Goal: Navigation & Orientation: Find specific page/section

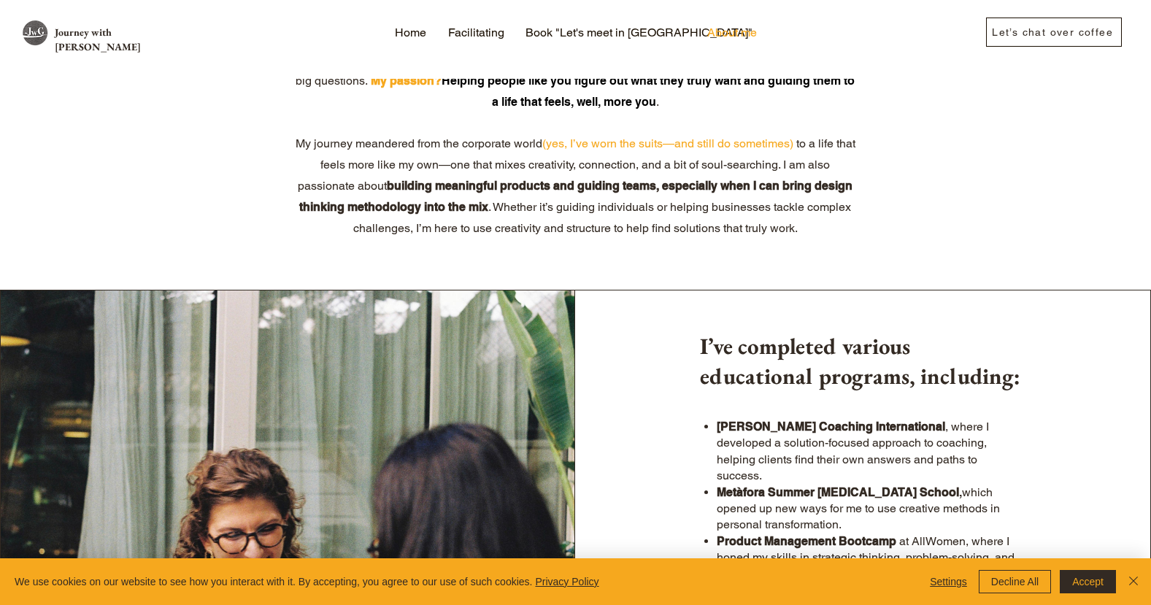
scroll to position [129, 0]
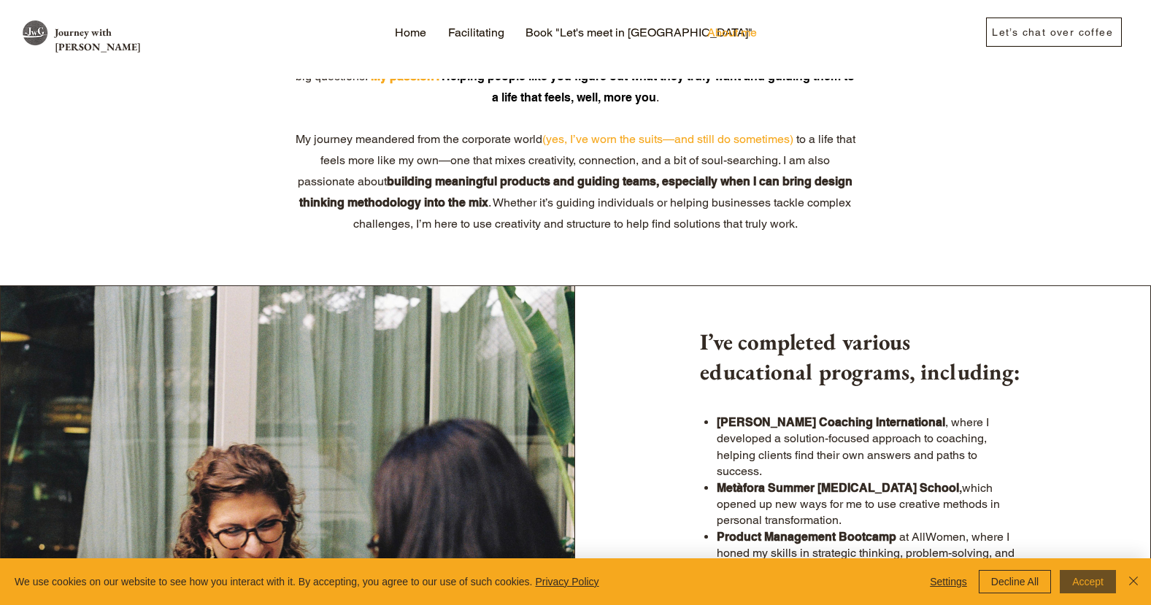
click at [1082, 582] on button "Accept" at bounding box center [1088, 581] width 56 height 23
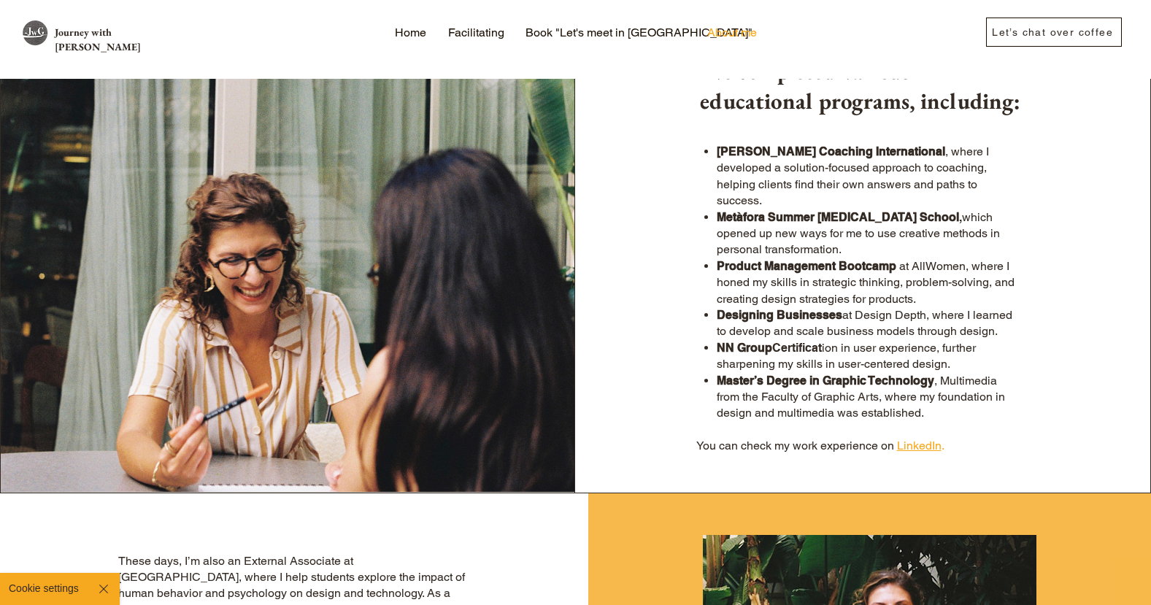
scroll to position [0, 0]
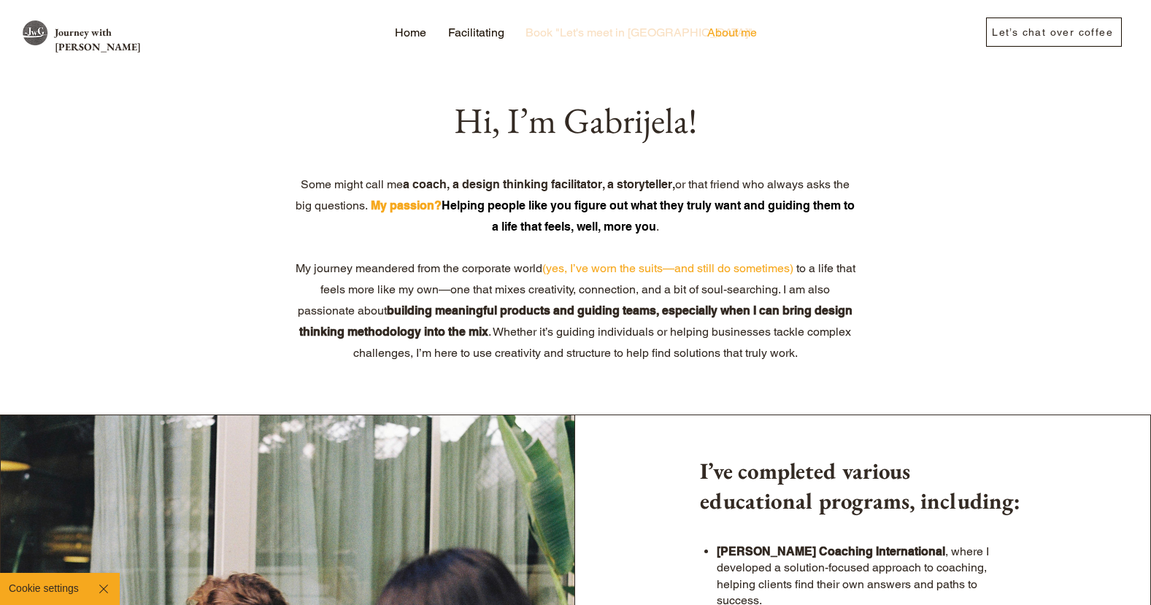
click at [617, 31] on p "Book "Let's meet in [GEOGRAPHIC_DATA]"" at bounding box center [639, 33] width 242 height 22
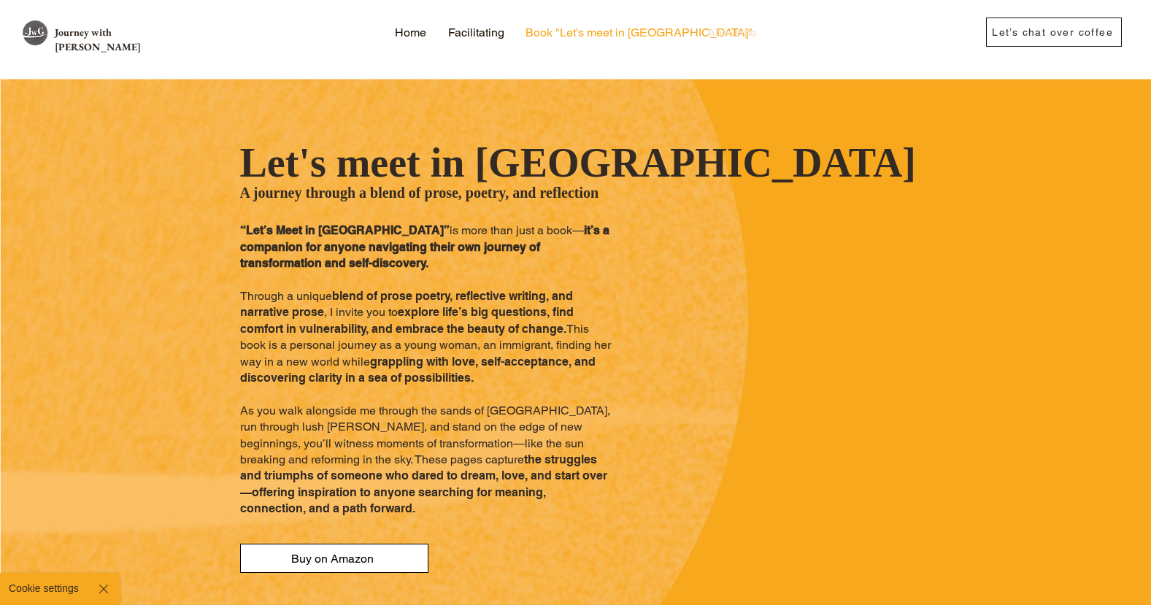
click at [735, 31] on p "About me" at bounding box center [732, 33] width 64 height 22
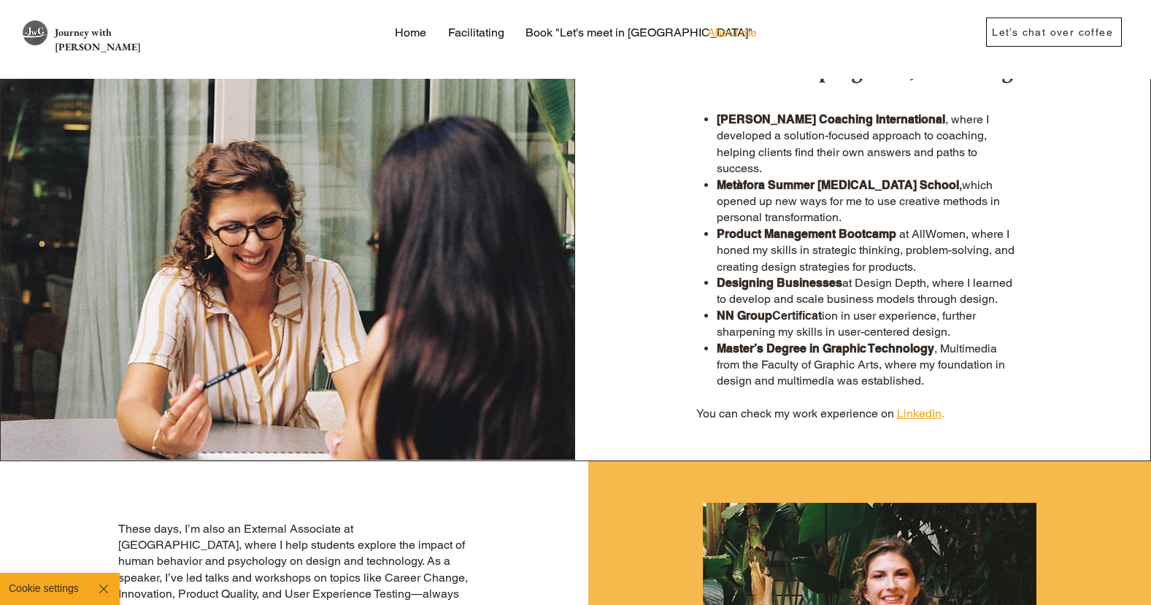
scroll to position [430, 0]
